Goal: Book appointment/travel/reservation

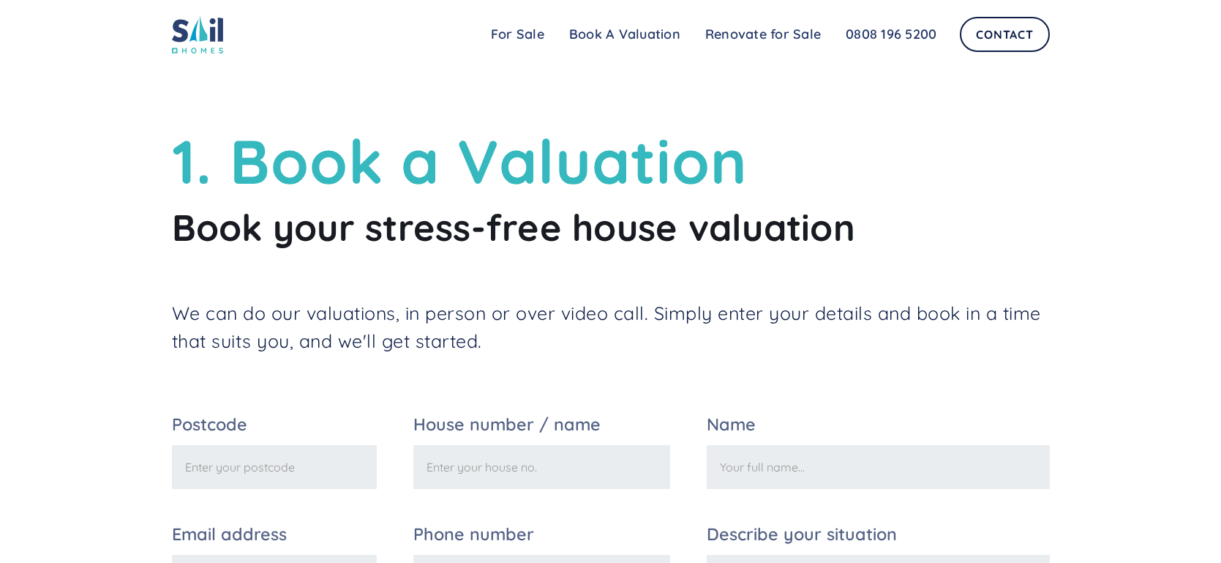
click at [346, 472] on input "Postcode" at bounding box center [275, 467] width 206 height 44
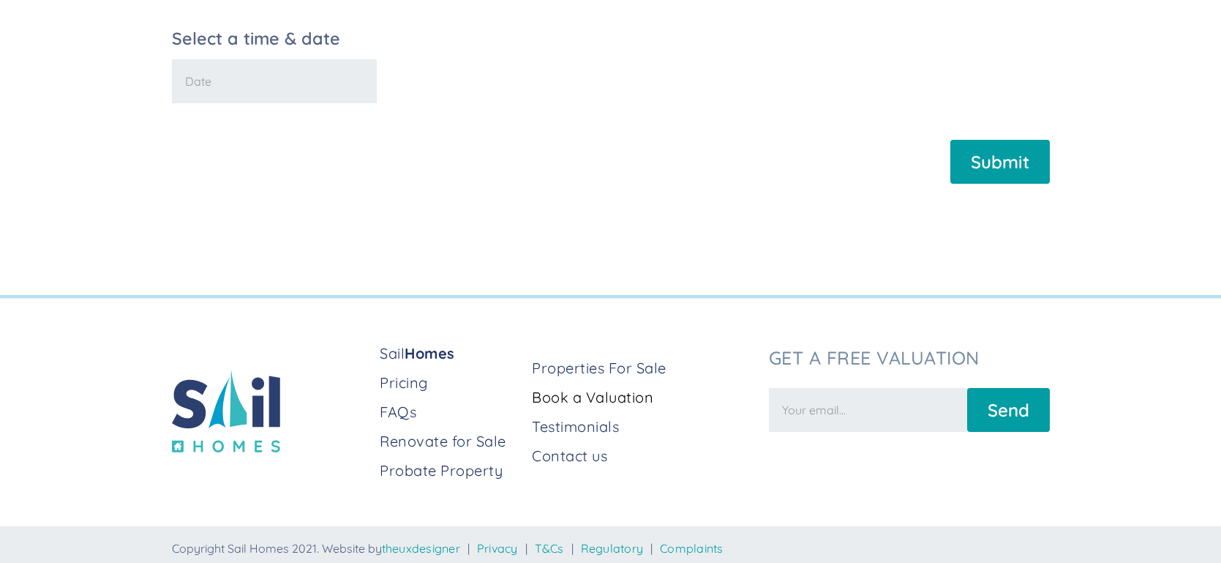
scroll to position [613, 0]
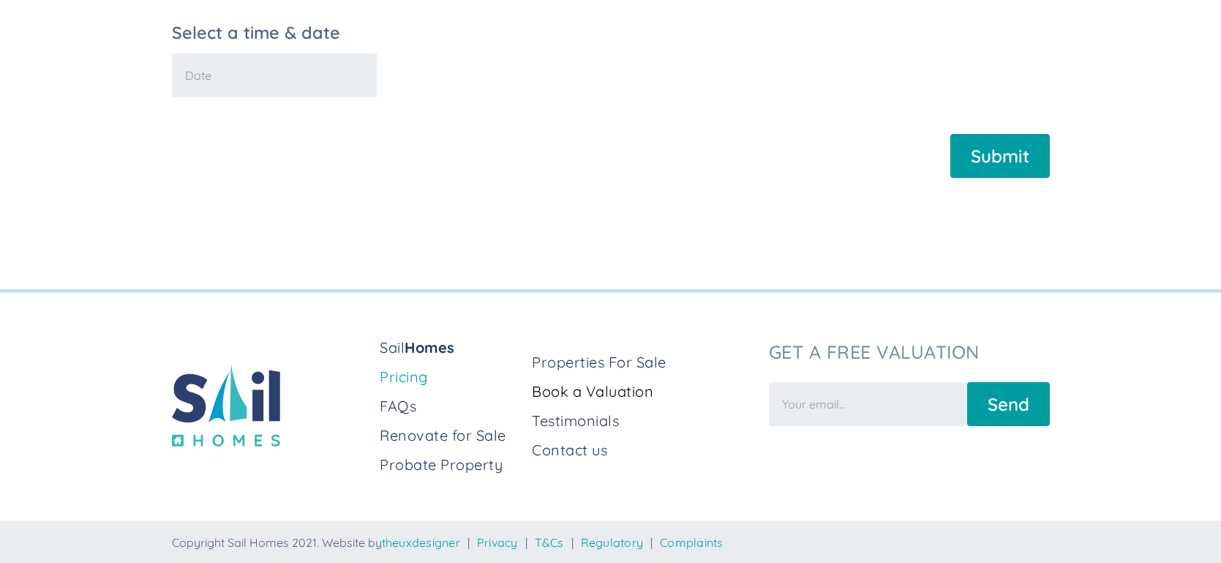
click at [416, 377] on link "Pricing" at bounding box center [450, 377] width 141 height 20
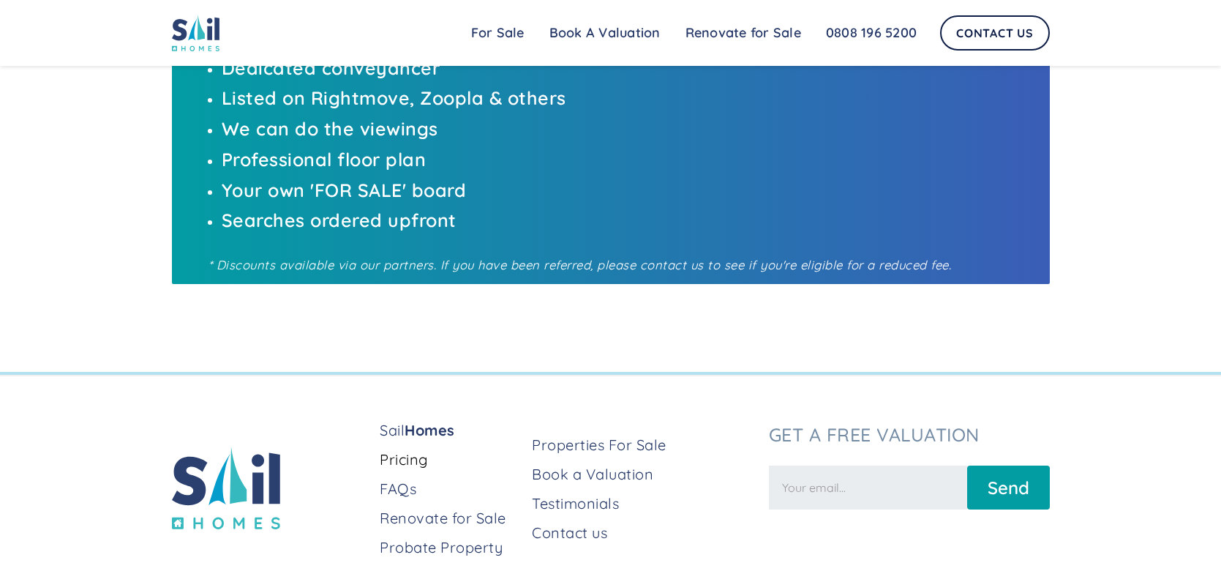
scroll to position [915, 0]
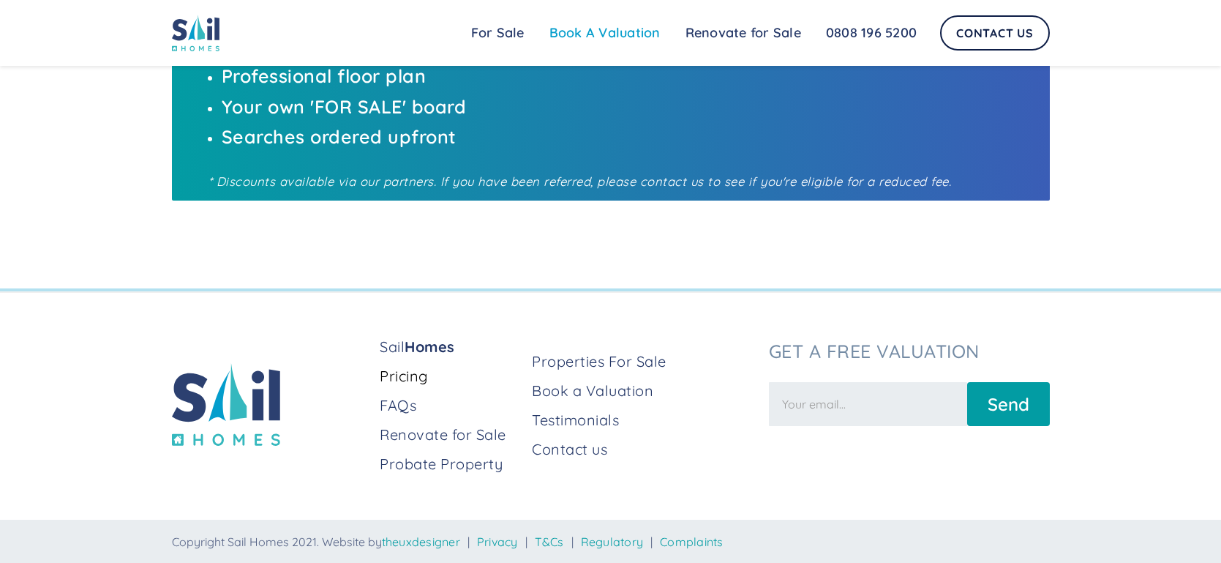
click at [589, 28] on link "Book A Valuation" at bounding box center [605, 32] width 136 height 29
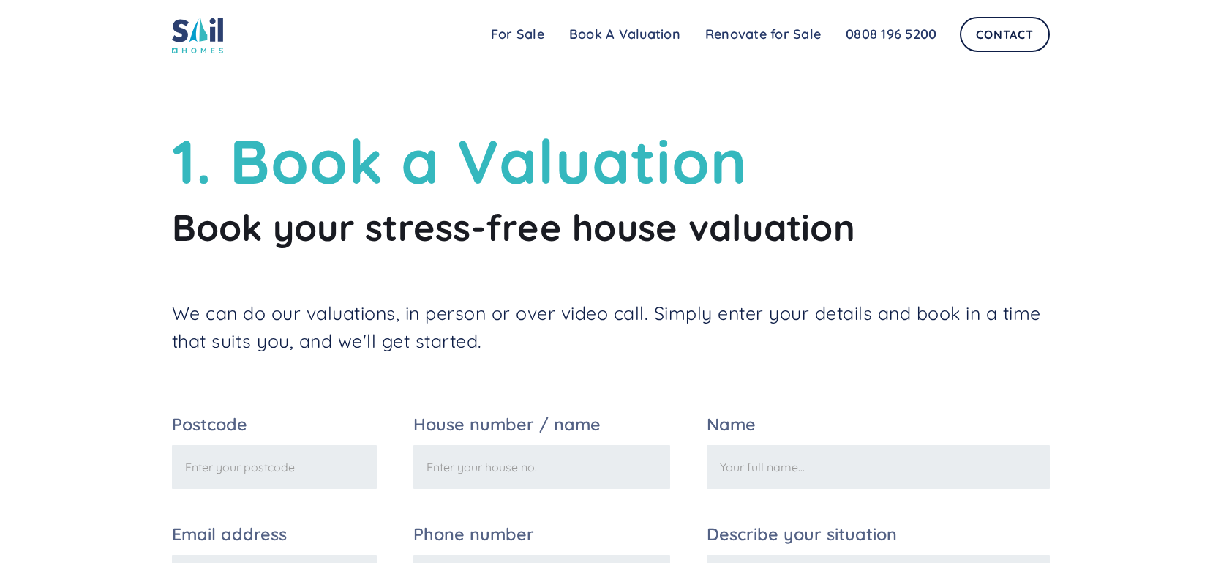
click at [235, 476] on input "Postcode" at bounding box center [275, 467] width 206 height 44
type input "CV33 9LS"
type input "47"
type input "[PERSON_NAME]"
type input "[EMAIL_ADDRESS][DOMAIN_NAME]"
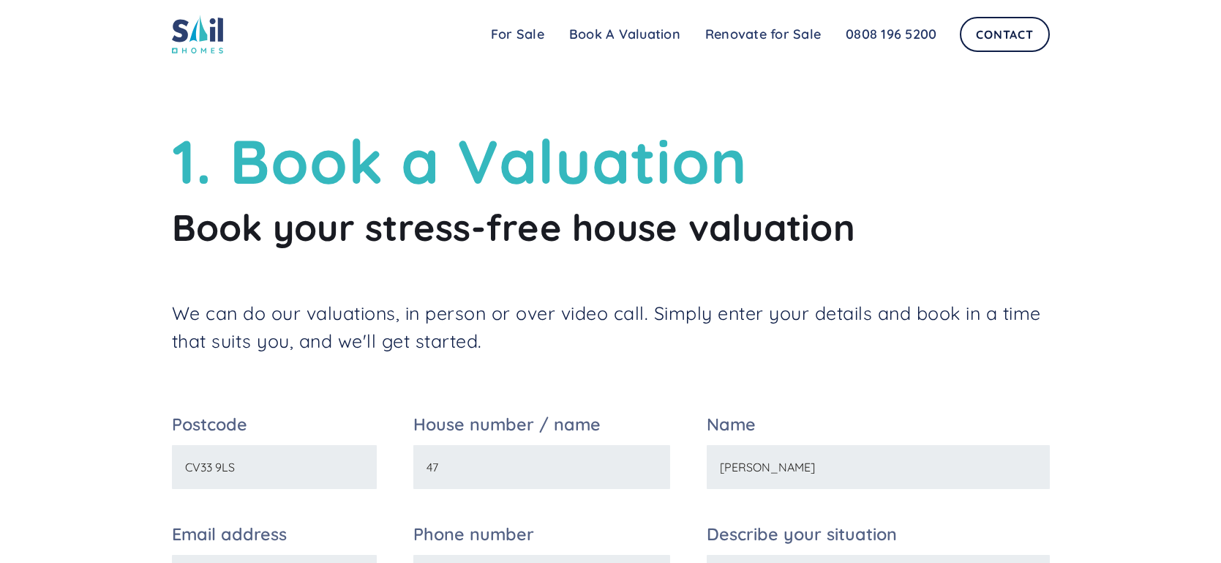
type input "07736467869"
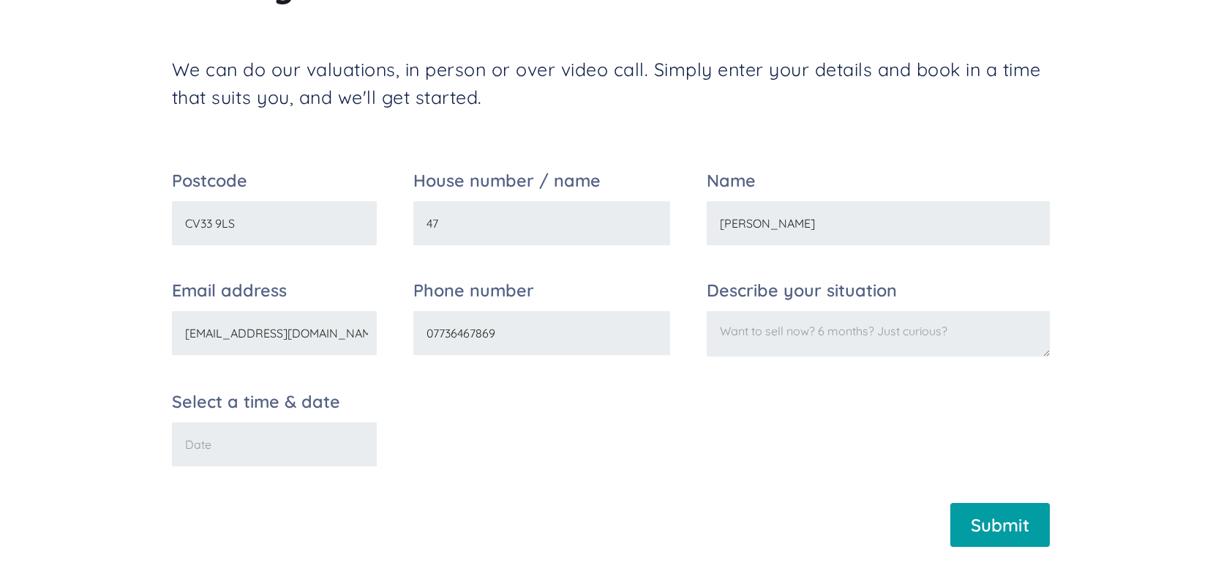
scroll to position [245, 0]
click at [820, 323] on textarea "Describe your situation" at bounding box center [878, 332] width 342 height 45
type textarea "Valuation needed for divorce"
click at [981, 523] on input "Submit" at bounding box center [1001, 523] width 100 height 44
click at [228, 435] on input "Select a time & date" at bounding box center [275, 443] width 206 height 44
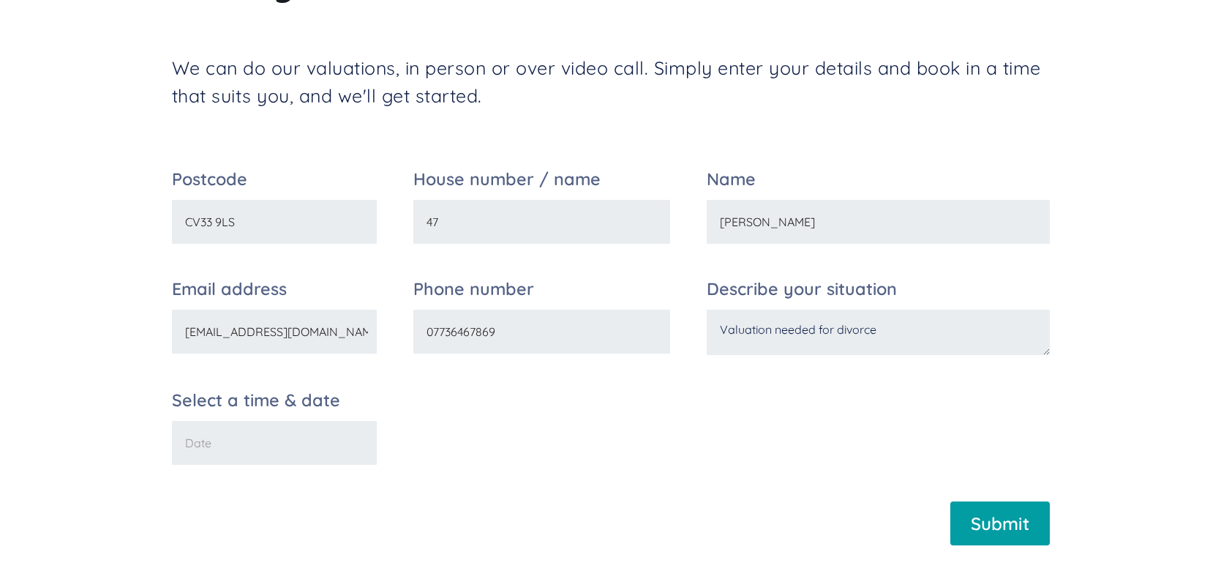
click at [192, 452] on input "Select a time & date" at bounding box center [275, 443] width 206 height 44
type input "TBC"
click at [1001, 506] on input "Submit" at bounding box center [1001, 523] width 100 height 44
type input "Please wait..."
